Goal: Task Accomplishment & Management: Complete application form

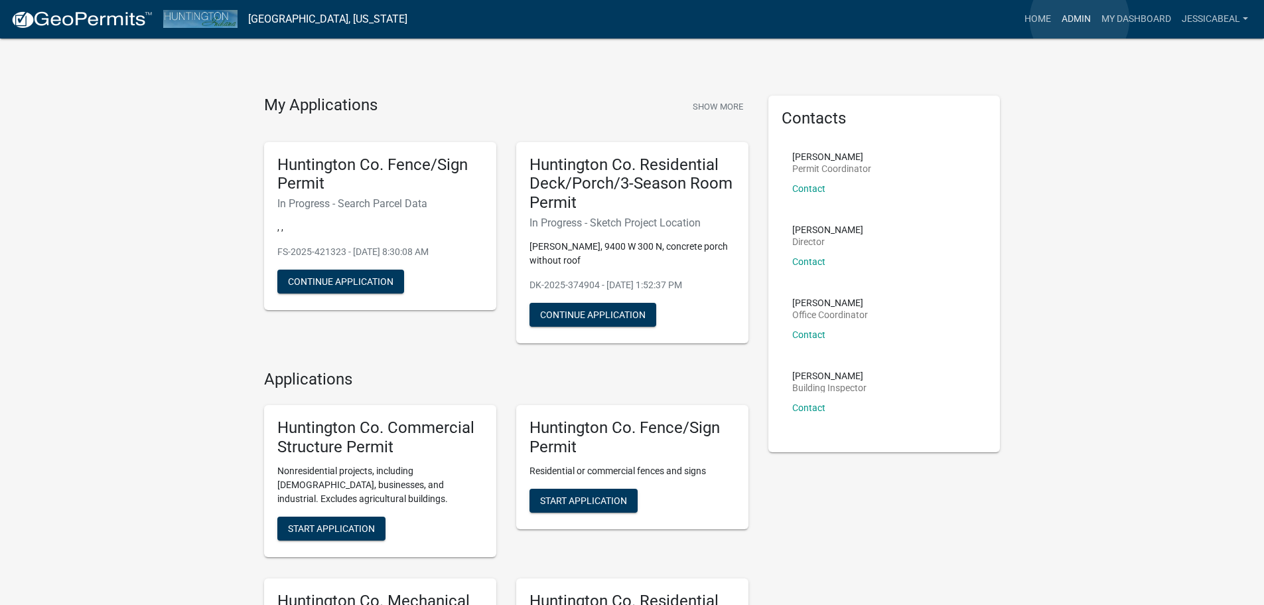
click at [1080, 19] on link "Admin" at bounding box center [1077, 19] width 40 height 25
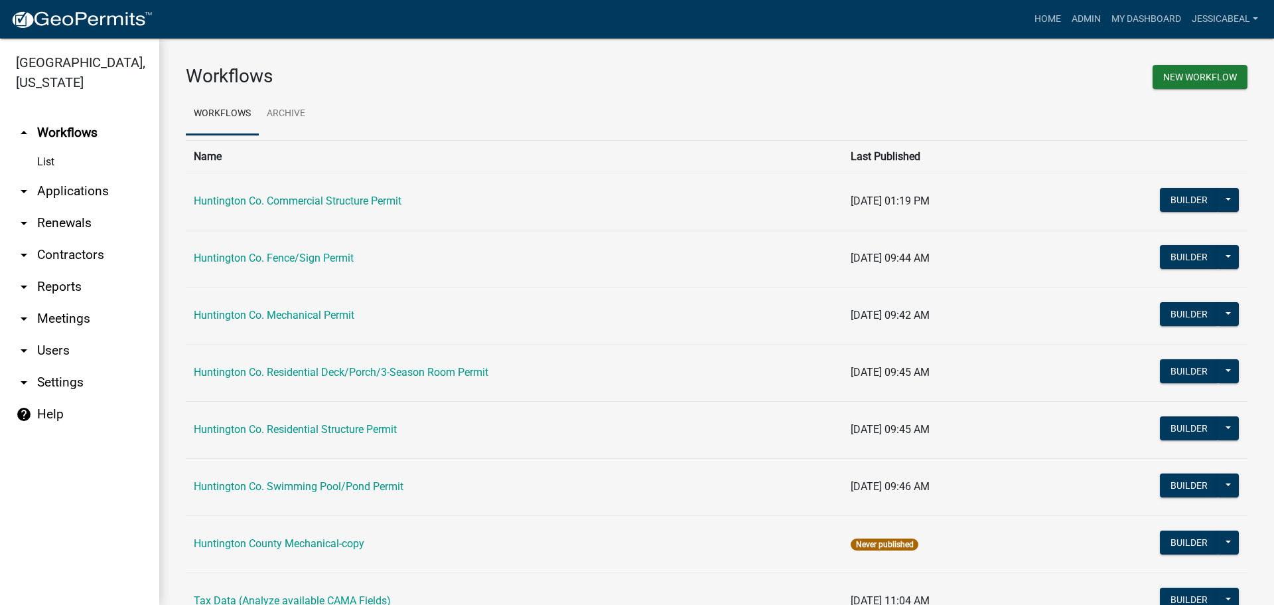
click at [80, 192] on link "arrow_drop_down Applications" at bounding box center [79, 191] width 159 height 32
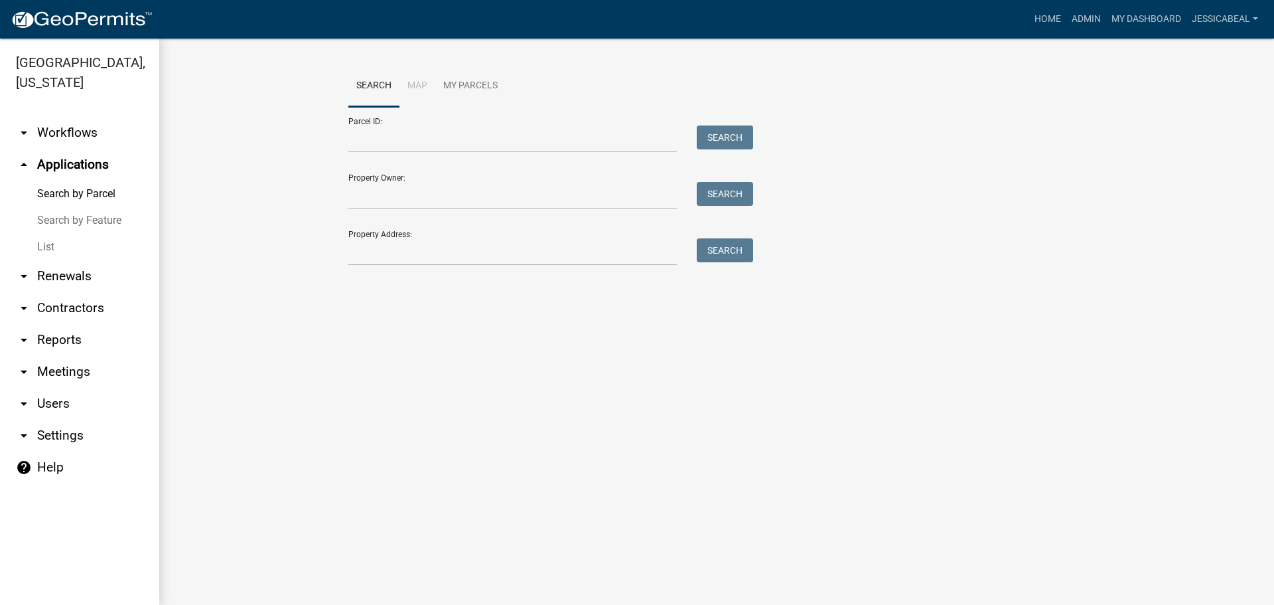
click at [44, 244] on link "List" at bounding box center [79, 247] width 159 height 27
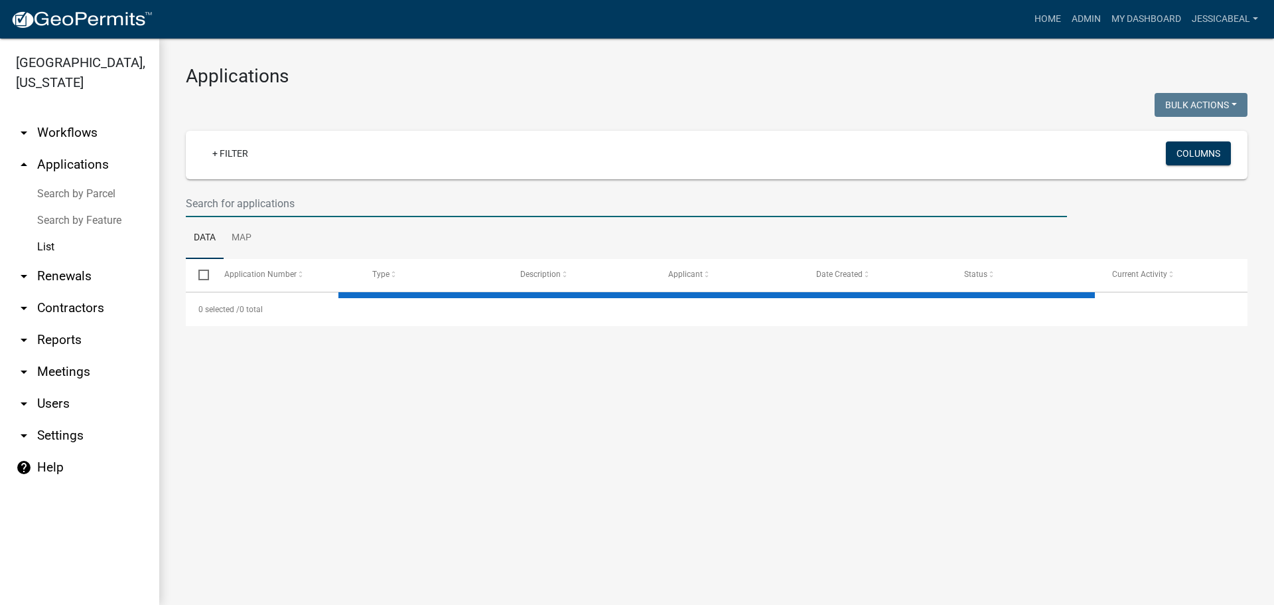
click at [196, 202] on input "text" at bounding box center [626, 203] width 881 height 27
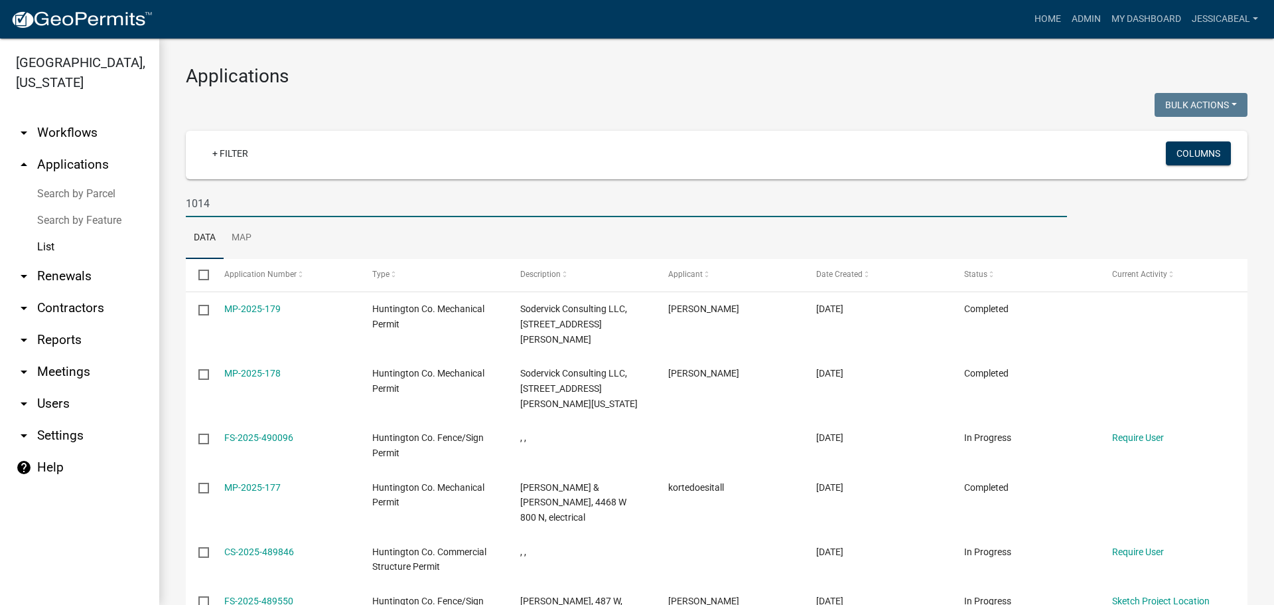
type input "10146"
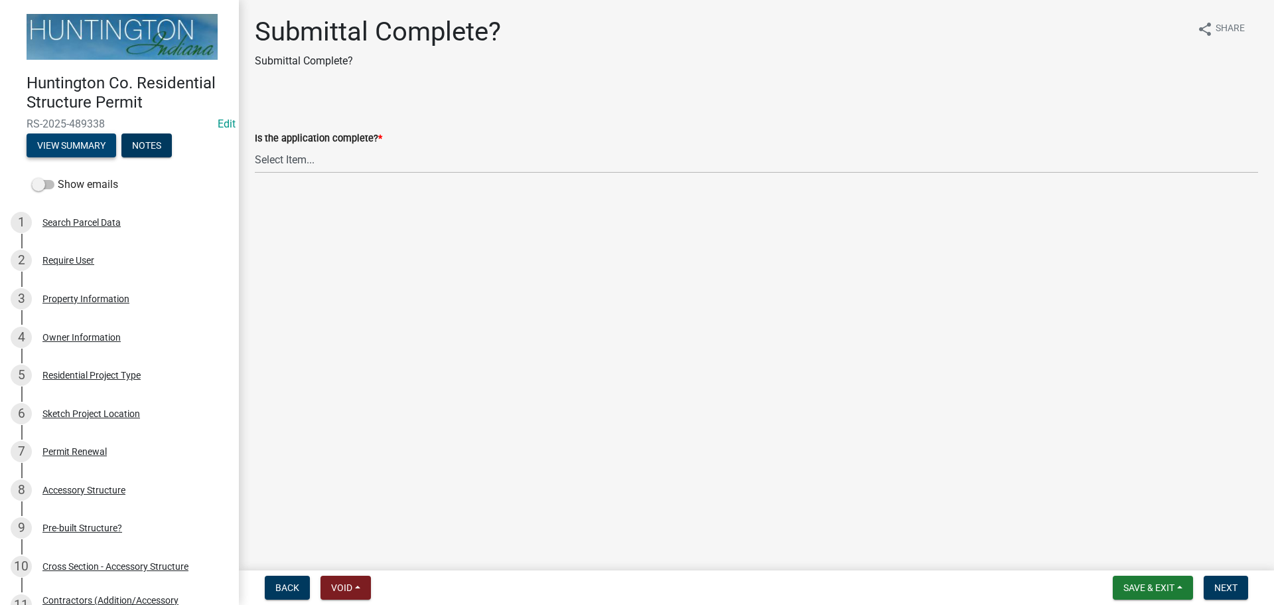
click at [92, 141] on button "View Summary" at bounding box center [72, 145] width 90 height 24
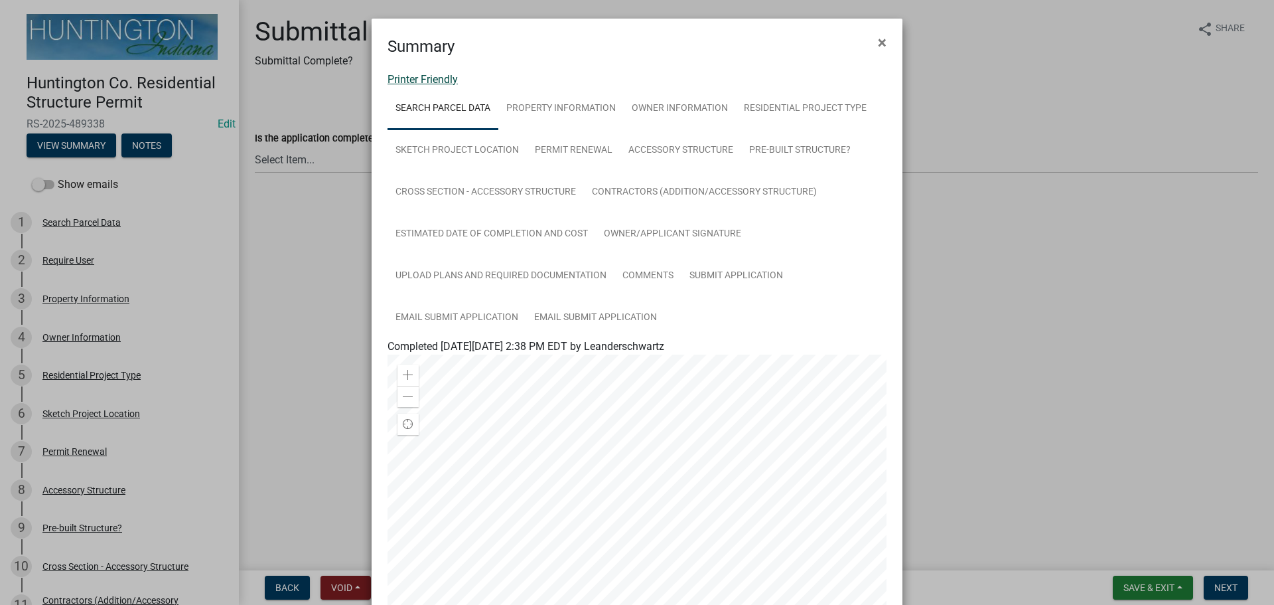
click at [405, 82] on link "Printer Friendly" at bounding box center [423, 79] width 70 height 13
click at [879, 44] on span "×" at bounding box center [882, 42] width 9 height 19
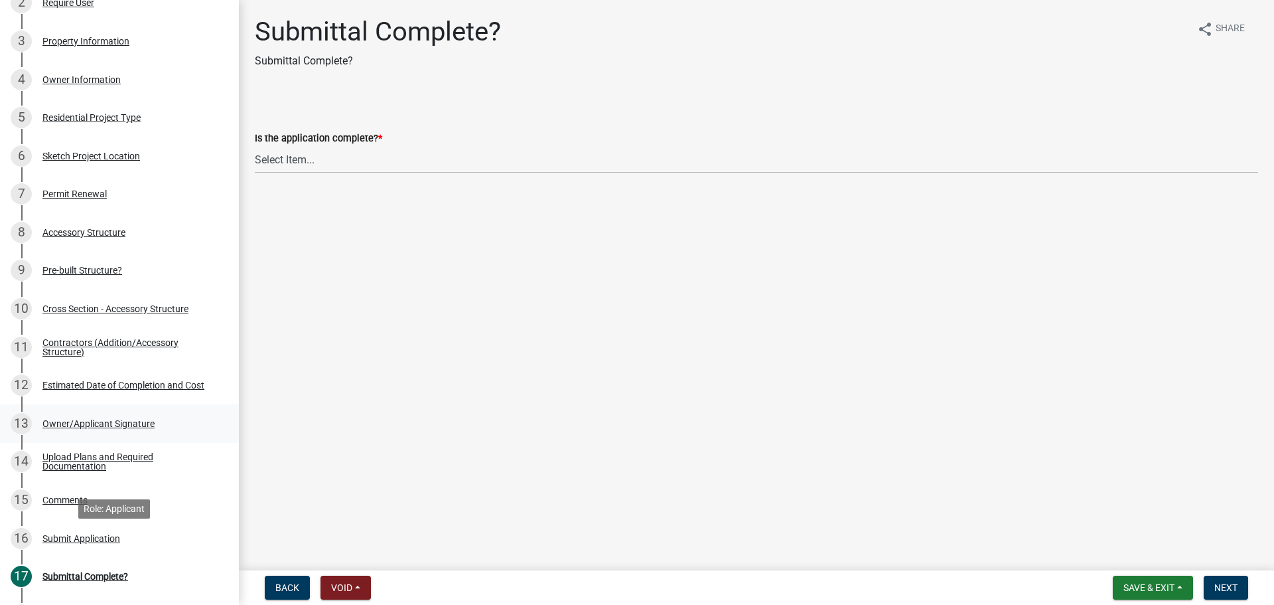
scroll to position [133, 0]
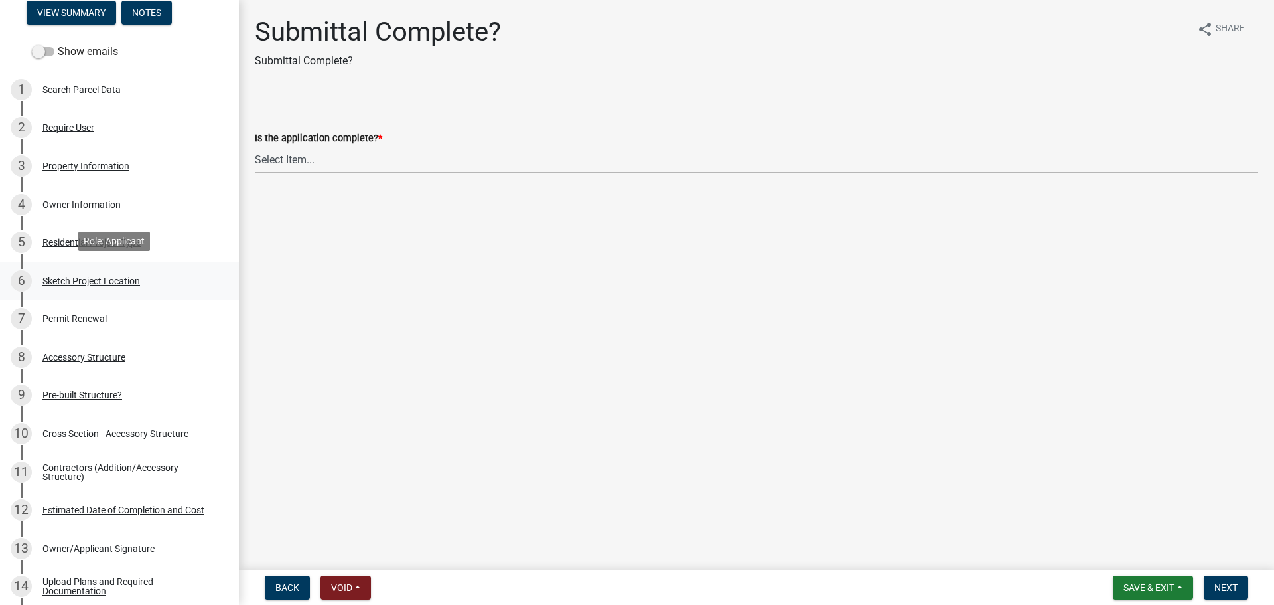
click at [77, 277] on div "Sketch Project Location" at bounding box center [91, 280] width 98 height 9
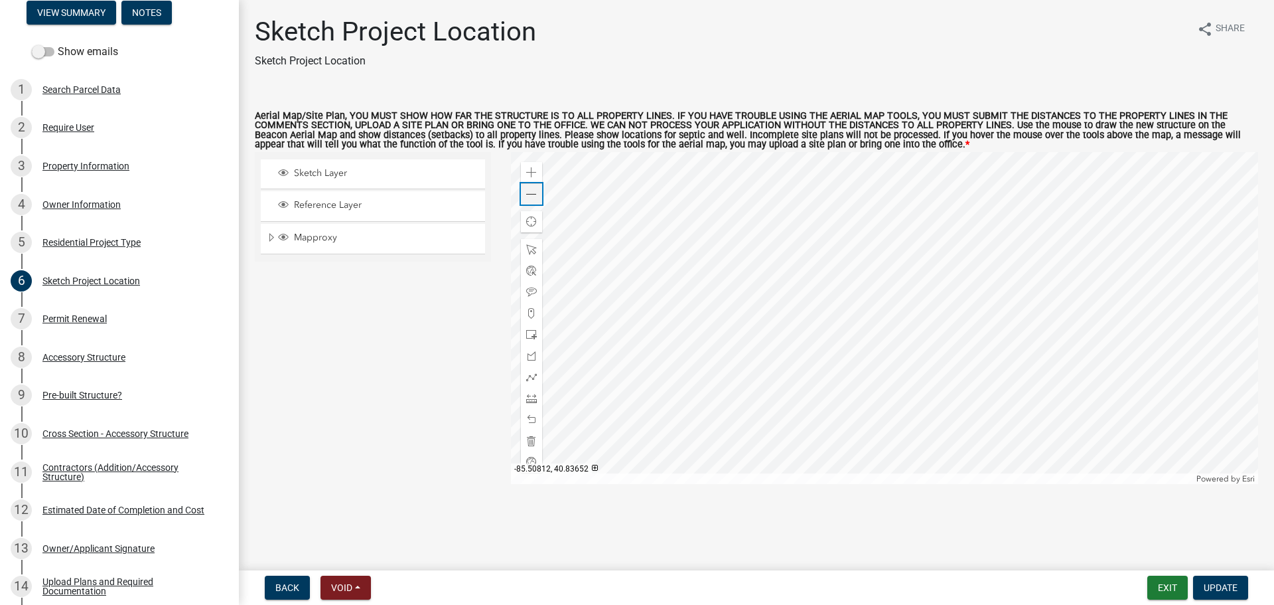
click at [527, 199] on span at bounding box center [531, 194] width 11 height 11
click at [526, 396] on span at bounding box center [531, 398] width 11 height 11
click at [968, 311] on div at bounding box center [885, 318] width 748 height 332
click at [533, 394] on span at bounding box center [531, 398] width 11 height 11
click at [822, 348] on div at bounding box center [885, 318] width 748 height 332
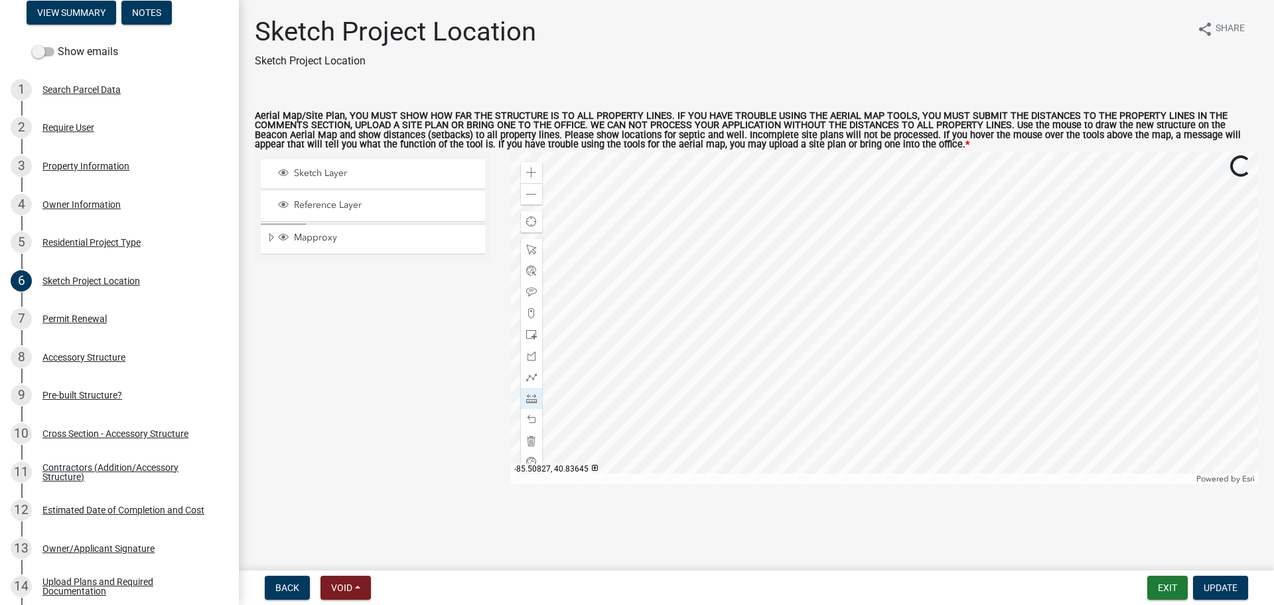
click at [897, 329] on div at bounding box center [885, 318] width 748 height 332
click at [1136, 302] on div at bounding box center [885, 318] width 748 height 332
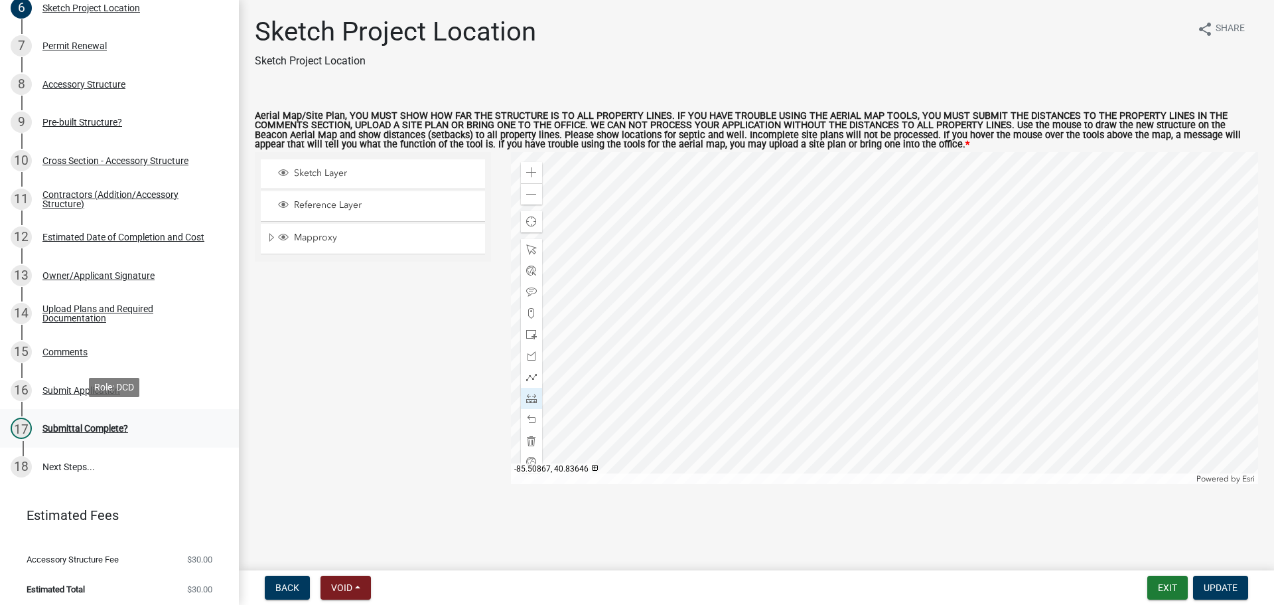
scroll to position [408, 0]
click at [115, 429] on div "Submittal Complete?" at bounding box center [85, 425] width 86 height 9
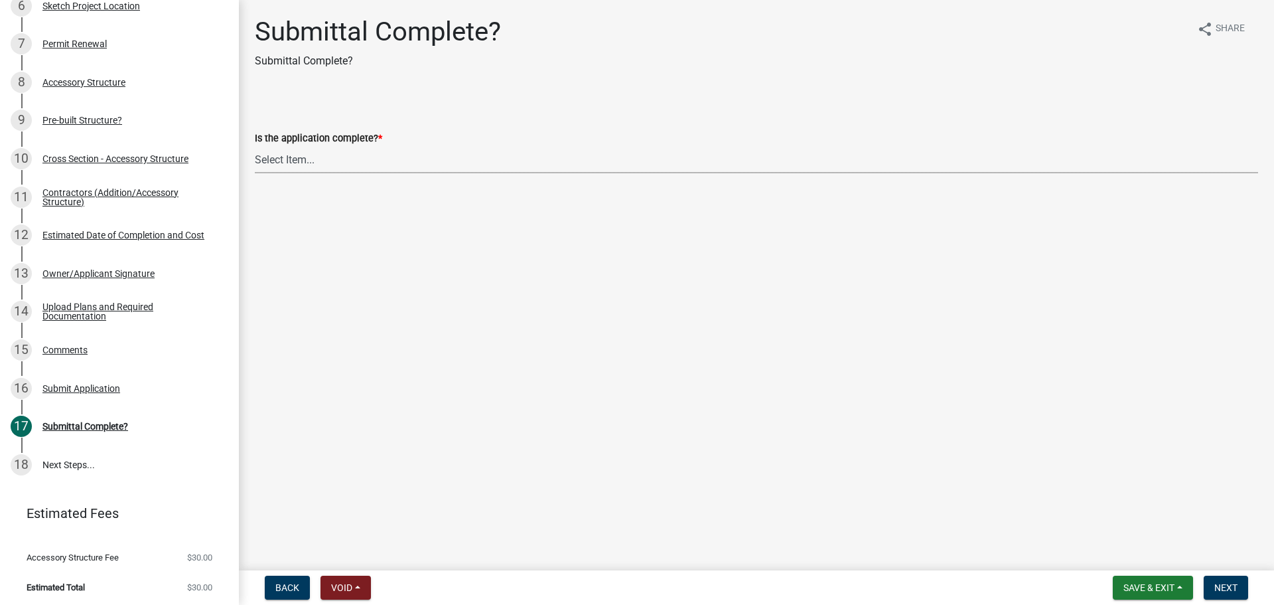
drag, startPoint x: 283, startPoint y: 155, endPoint x: 284, endPoint y: 171, distance: 15.9
click at [283, 155] on select "Select Item... Yes No" at bounding box center [757, 159] width 1004 height 27
click at [255, 146] on select "Select Item... Yes No" at bounding box center [757, 159] width 1004 height 27
select select "315ce2df-ff16-4327-84fc-1d1503341e6e"
click at [1221, 590] on span "Next" at bounding box center [1226, 587] width 23 height 11
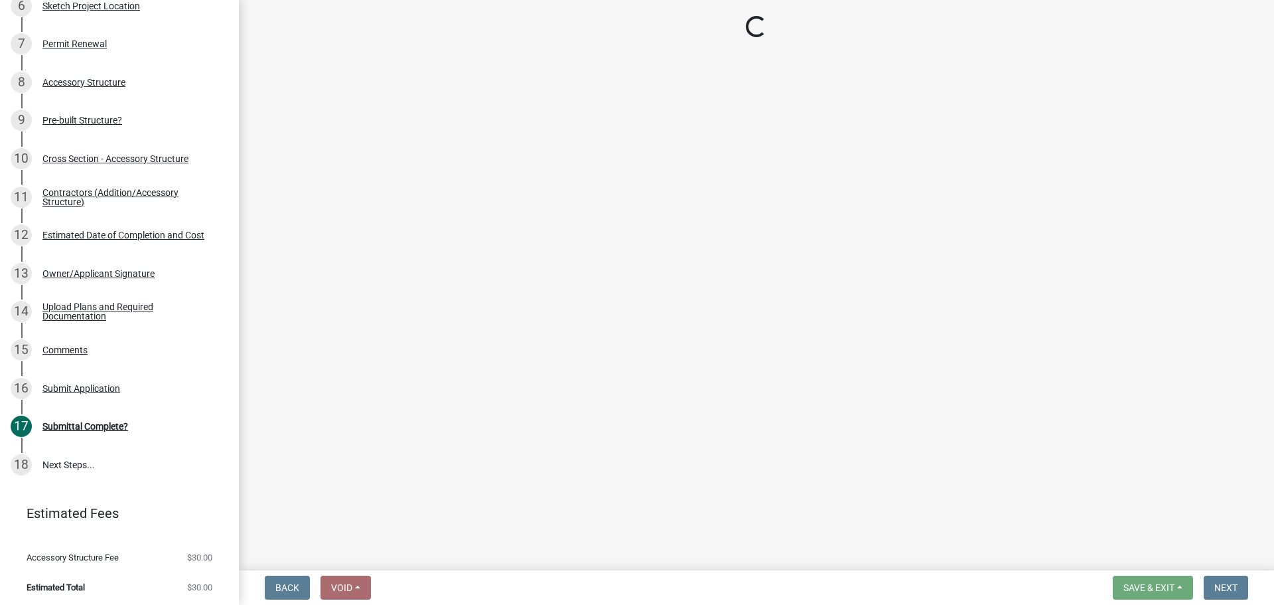
scroll to position [866, 0]
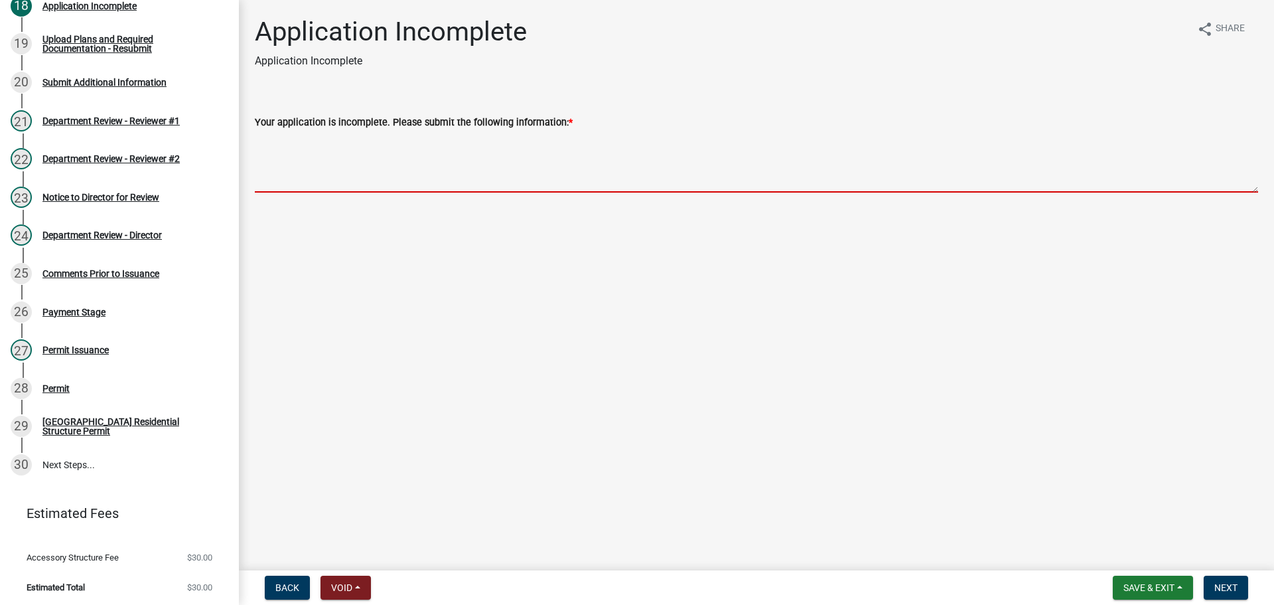
click at [319, 187] on textarea "Your application is incomplete. Please submit the following information: *" at bounding box center [757, 161] width 1004 height 62
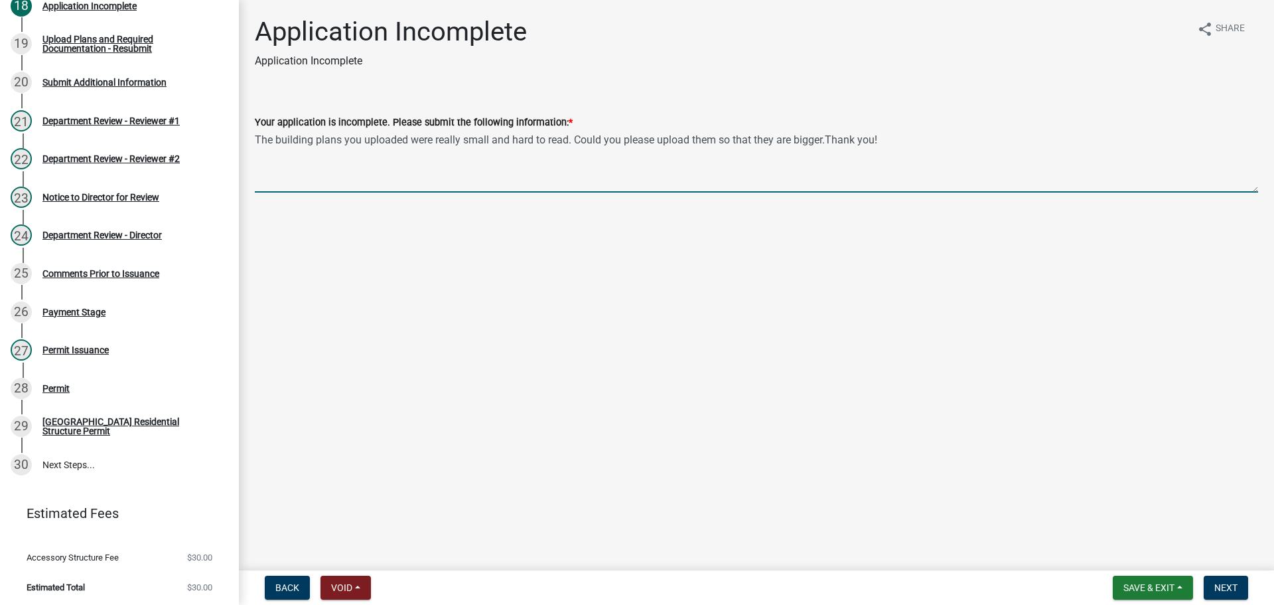
click at [828, 138] on textarea "The building plans you uploaded were really small and hard to read. Could you p…" at bounding box center [757, 161] width 1004 height 62
type textarea "The building plans you uploaded were really small and hard to read. Could you p…"
click at [1219, 586] on span "Next" at bounding box center [1226, 587] width 23 height 11
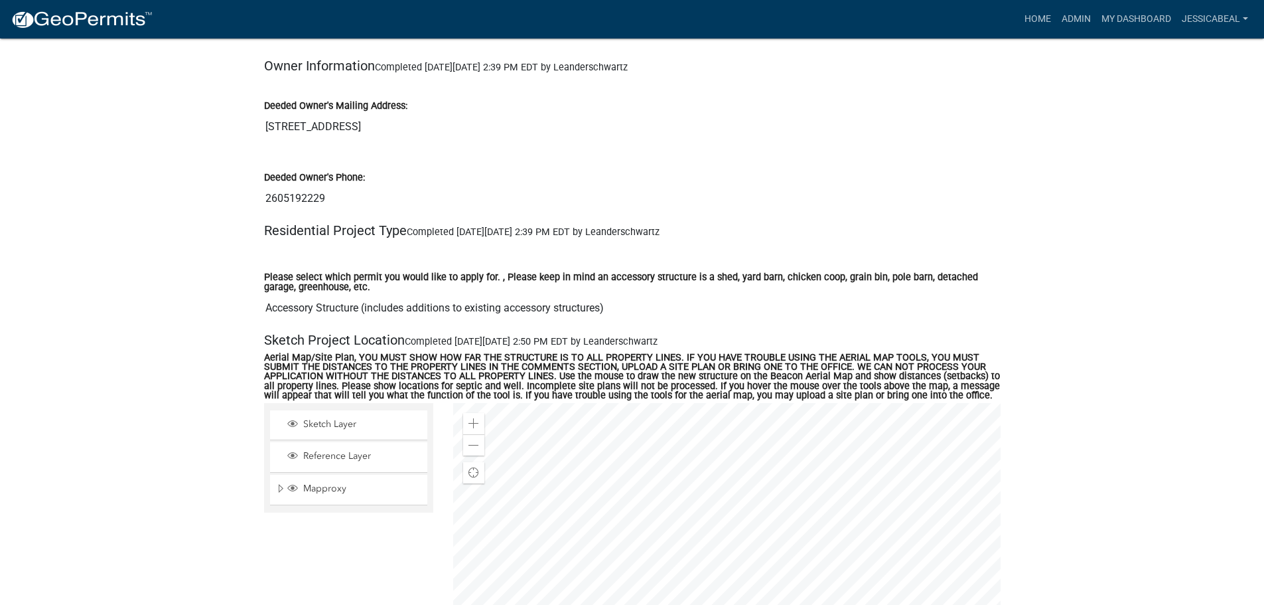
scroll to position [1328, 0]
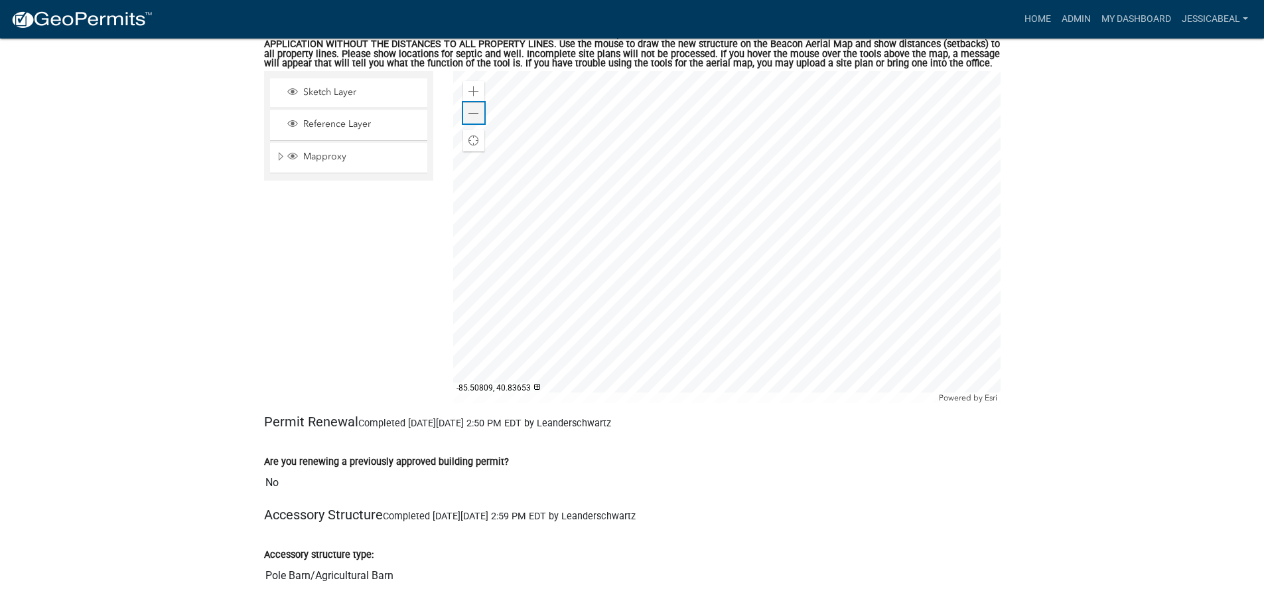
click at [471, 112] on span at bounding box center [474, 113] width 11 height 11
click at [676, 317] on div at bounding box center [727, 237] width 548 height 332
click at [729, 269] on div at bounding box center [727, 237] width 548 height 332
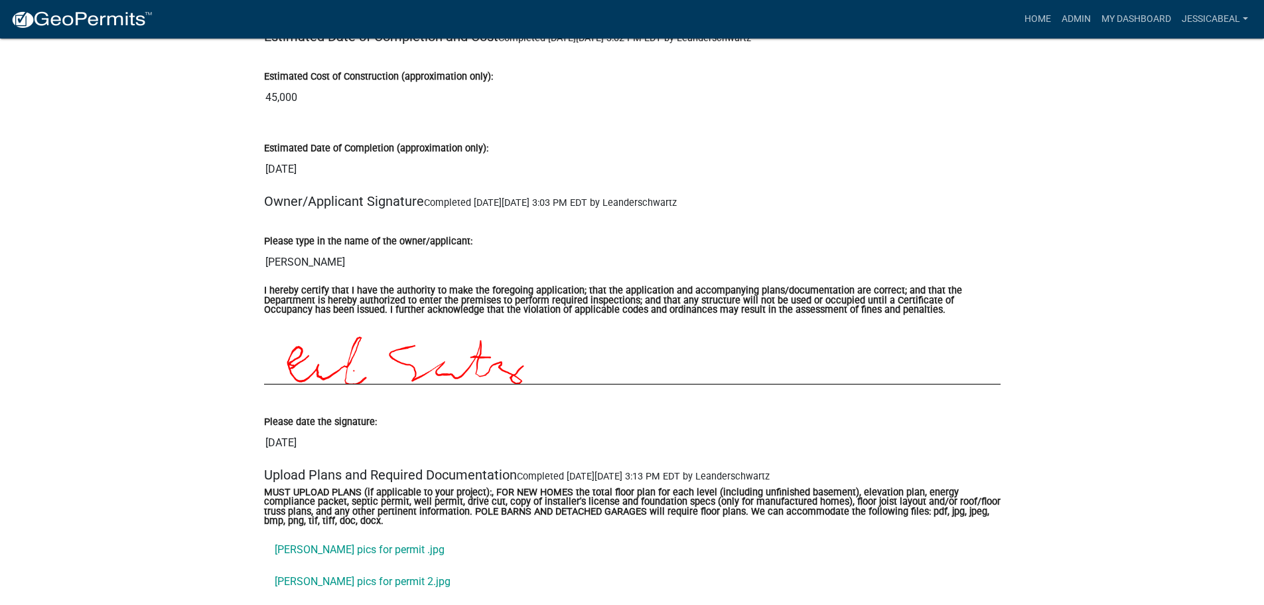
scroll to position [5310, 0]
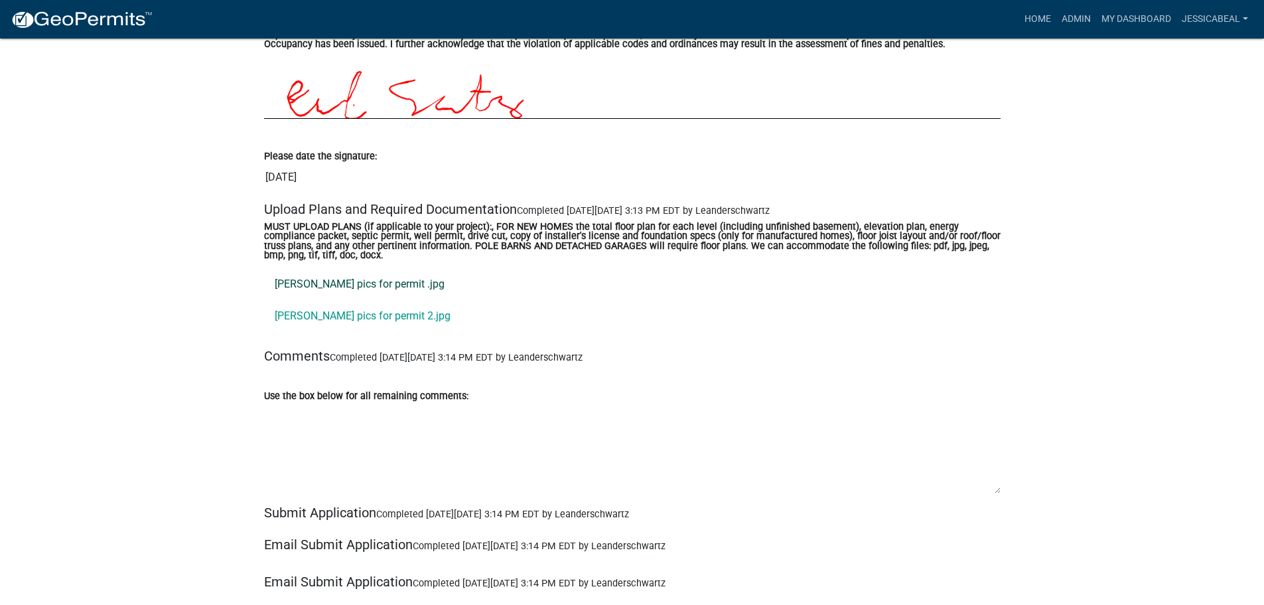
click at [349, 284] on link "ben bruner pics for permit .jpg" at bounding box center [632, 284] width 737 height 32
click at [350, 324] on link "ben bruner pics for permit 2.jpg" at bounding box center [632, 316] width 737 height 32
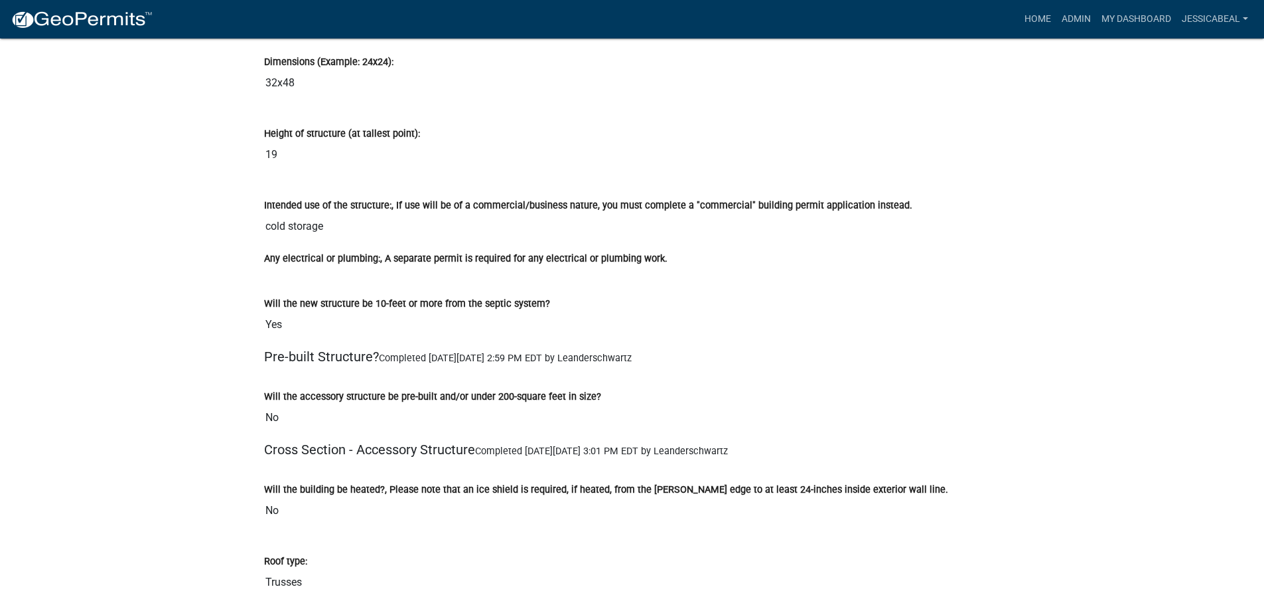
scroll to position [2190, 0]
